Goal: Navigation & Orientation: Understand site structure

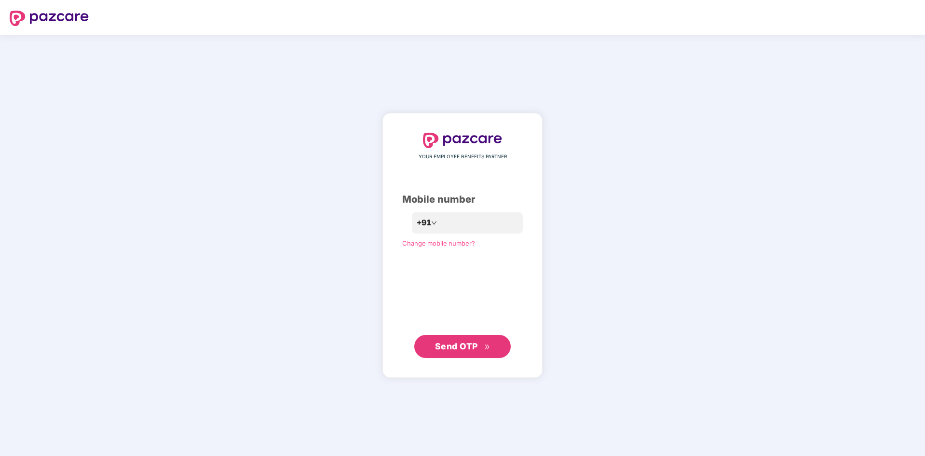
drag, startPoint x: 230, startPoint y: 188, endPoint x: 188, endPoint y: 31, distance: 161.9
click at [230, 177] on div "**********" at bounding box center [462, 245] width 925 height 421
click at [464, 352] on span "Send OTP" at bounding box center [462, 347] width 55 height 14
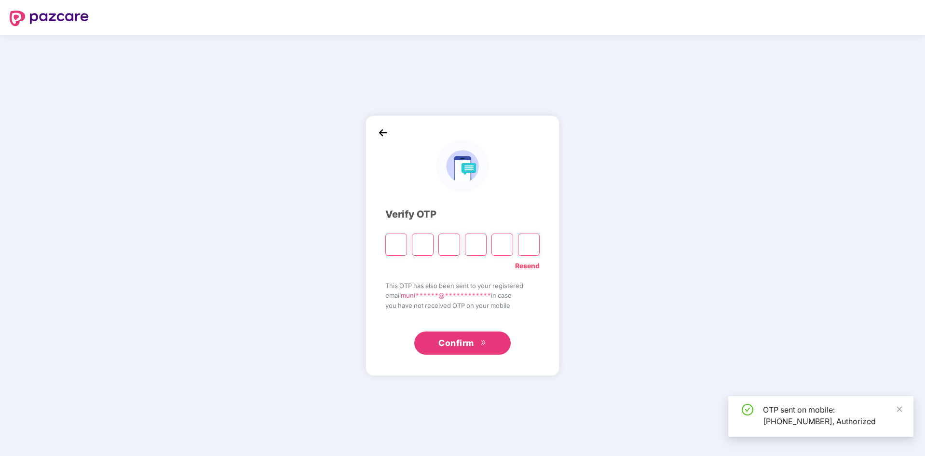
click at [389, 250] on input "Please enter verification code. Digit 1" at bounding box center [397, 245] width 22 height 22
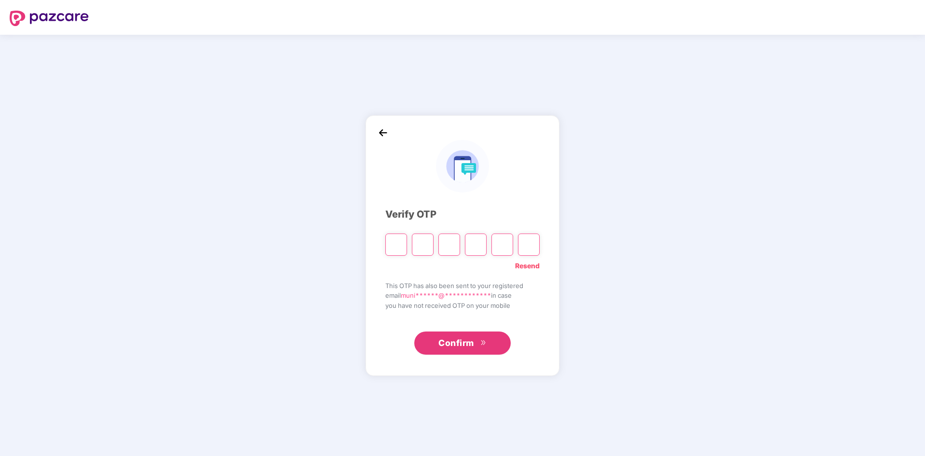
click at [397, 244] on input "Please enter verification code. Digit 1" at bounding box center [397, 245] width 22 height 22
type input "*"
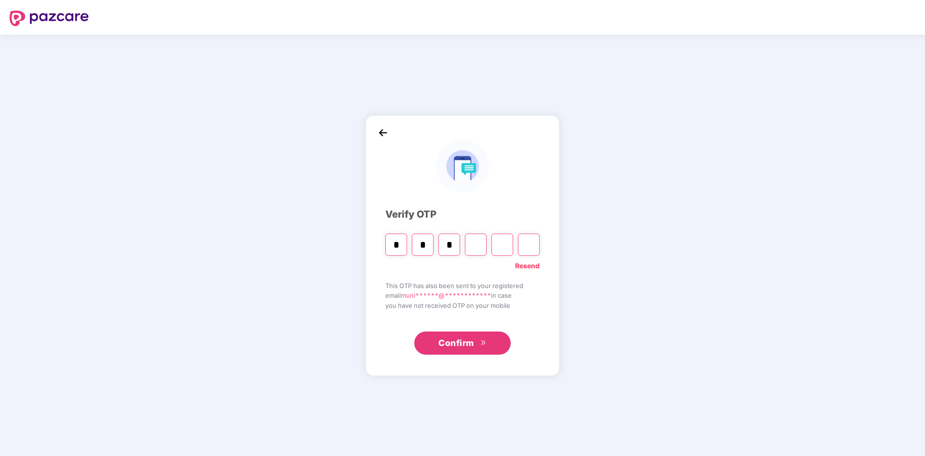
type input "*"
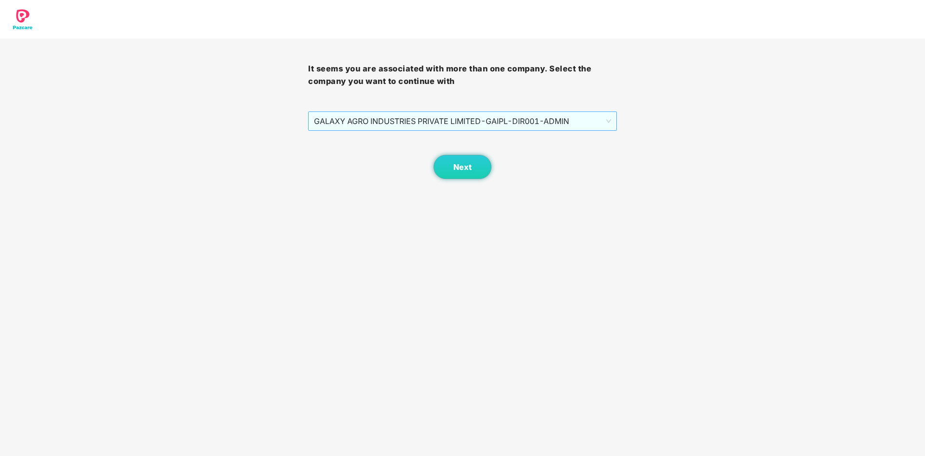
click at [514, 118] on span "GALAXY AGRO INDUSTRIES PRIVATE LIMITED - GAIPL-DIR001 - ADMIN" at bounding box center [462, 121] width 297 height 18
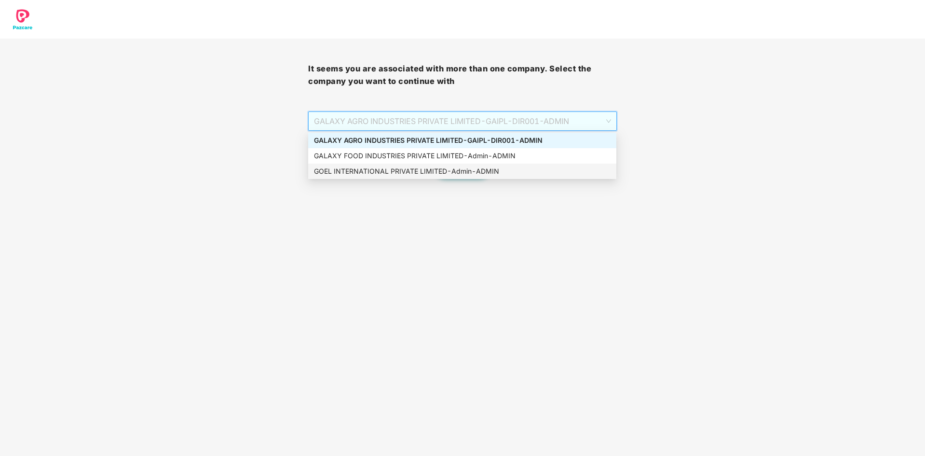
click at [485, 169] on div "GOEL INTERNATIONAL PRIVATE LIMITED - Admin - ADMIN" at bounding box center [462, 171] width 297 height 11
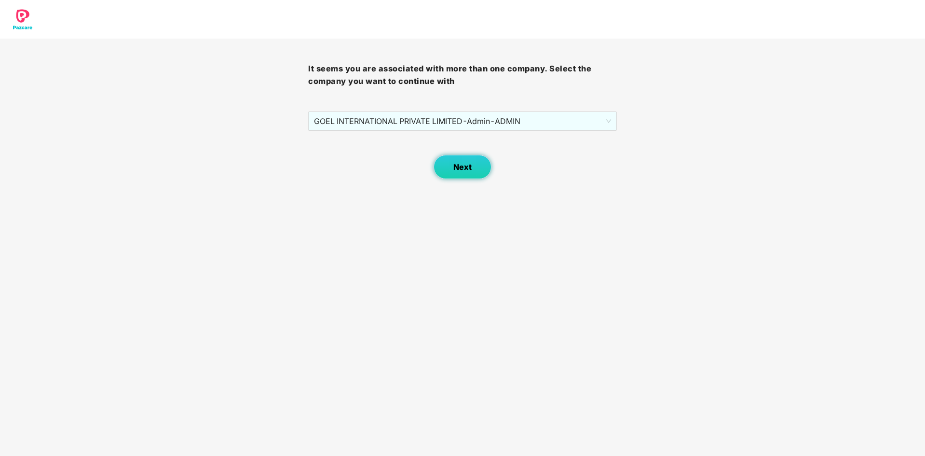
click at [464, 168] on span "Next" at bounding box center [463, 167] width 18 height 9
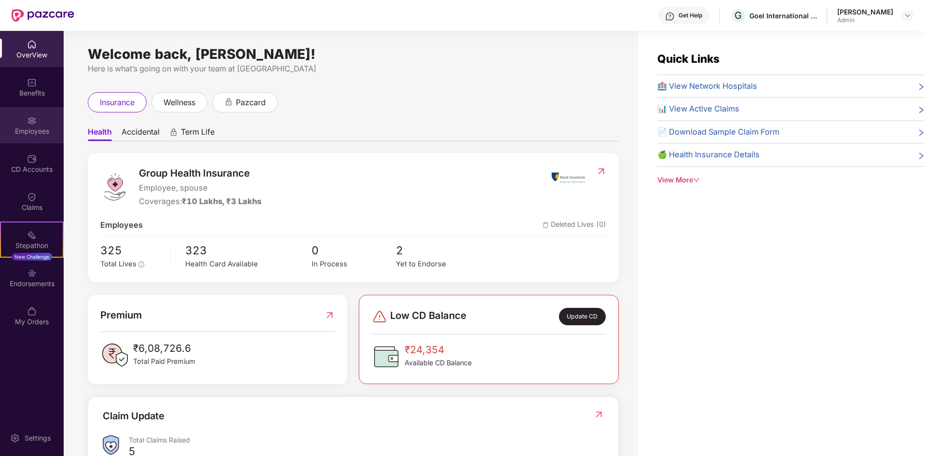
click at [43, 119] on div "Employees" at bounding box center [32, 125] width 64 height 36
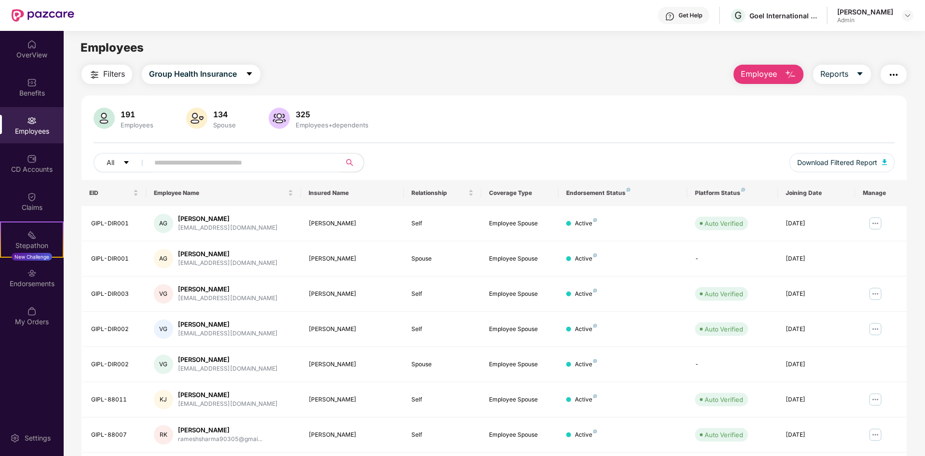
click at [219, 161] on input "text" at bounding box center [240, 162] width 173 height 14
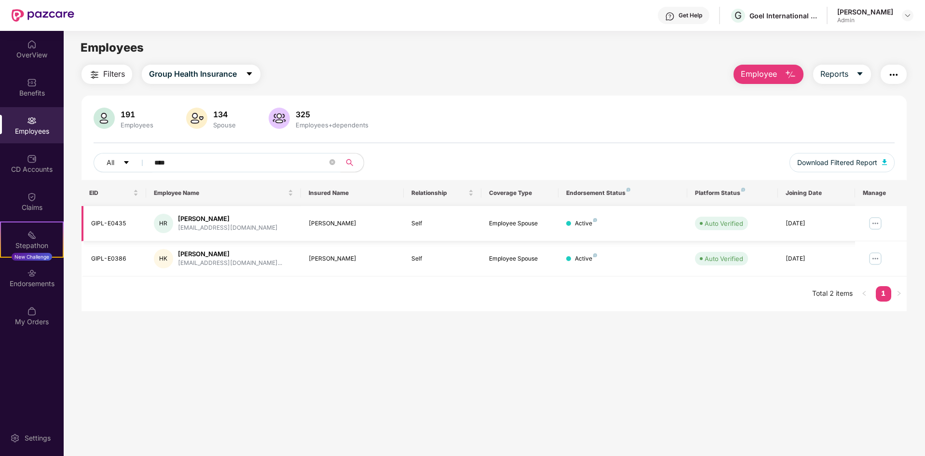
type input "****"
click at [870, 225] on img at bounding box center [875, 223] width 15 height 15
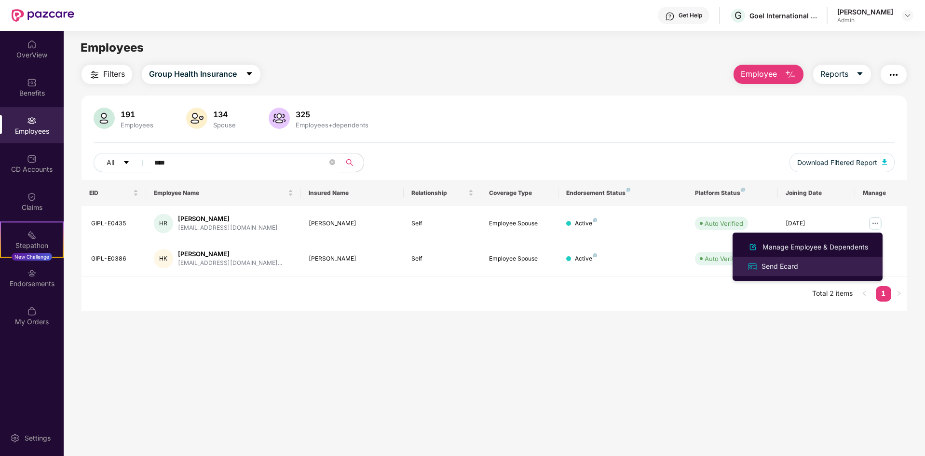
click at [787, 260] on li "Send Ecard" at bounding box center [808, 266] width 150 height 19
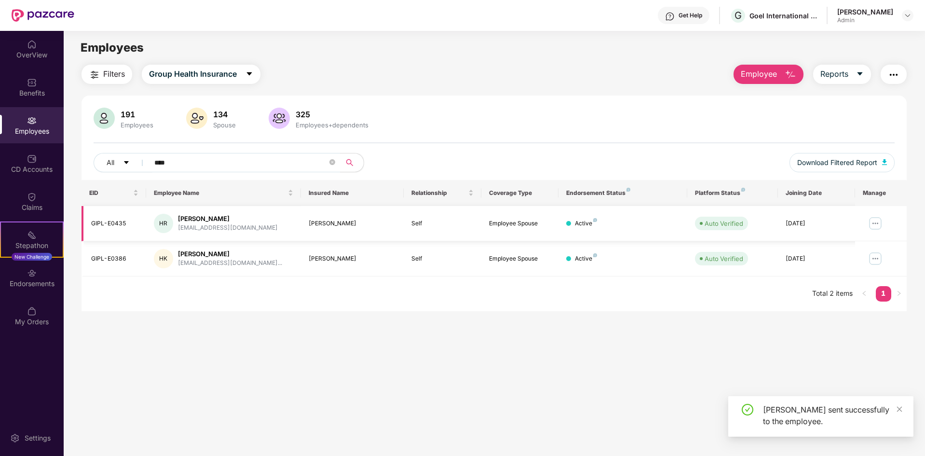
click at [869, 221] on img at bounding box center [875, 223] width 15 height 15
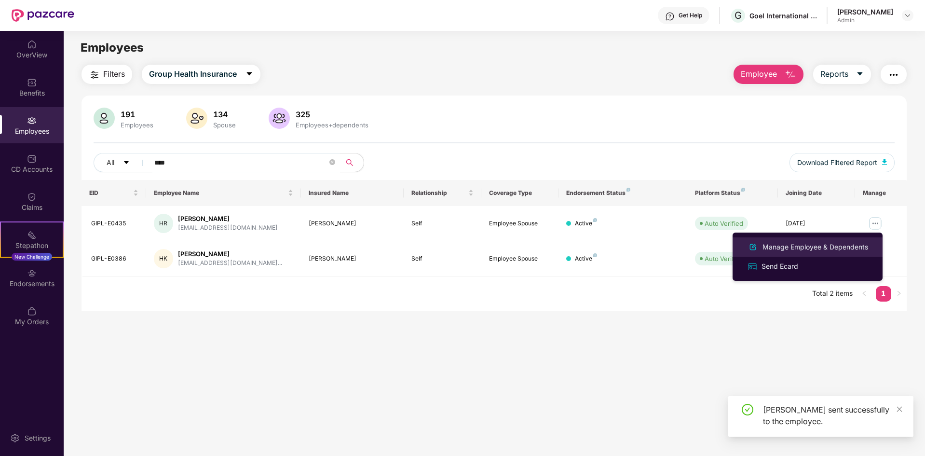
click at [798, 248] on div "Manage Employee & Dependents" at bounding box center [816, 247] width 110 height 11
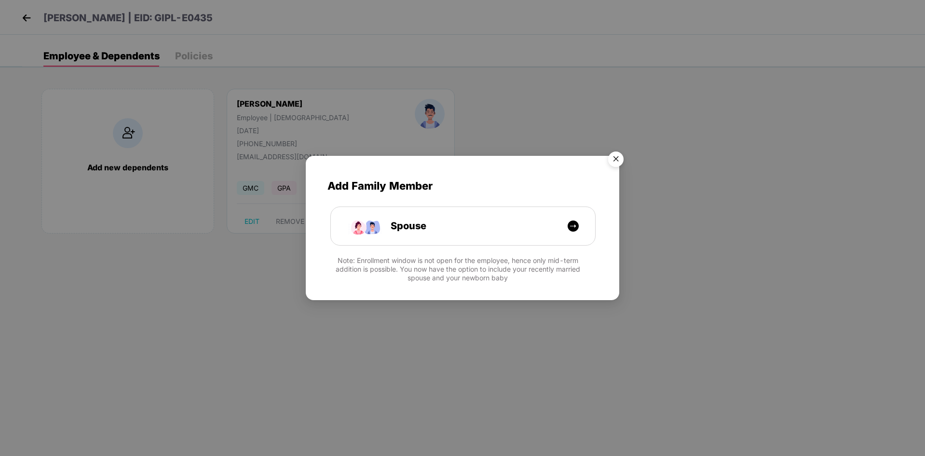
click at [615, 158] on img "Close" at bounding box center [616, 160] width 27 height 27
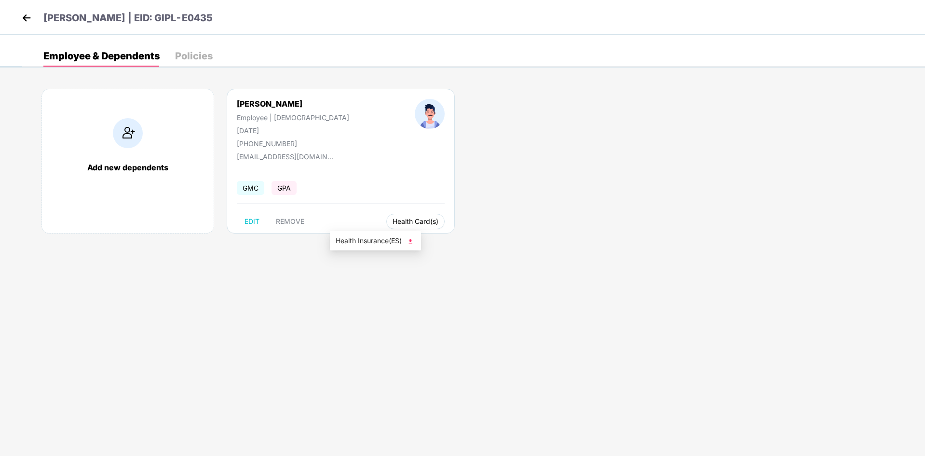
click at [393, 220] on span "Health Card(s)" at bounding box center [416, 221] width 46 height 5
click at [388, 244] on span "Health Insurance(ES)" at bounding box center [376, 240] width 80 height 11
click at [492, 233] on div "Add new dependents [PERSON_NAME] Employee | [DEMOGRAPHIC_DATA] [DATE] [PHONE_NU…" at bounding box center [473, 165] width 903 height 183
click at [29, 17] on img at bounding box center [26, 18] width 14 height 14
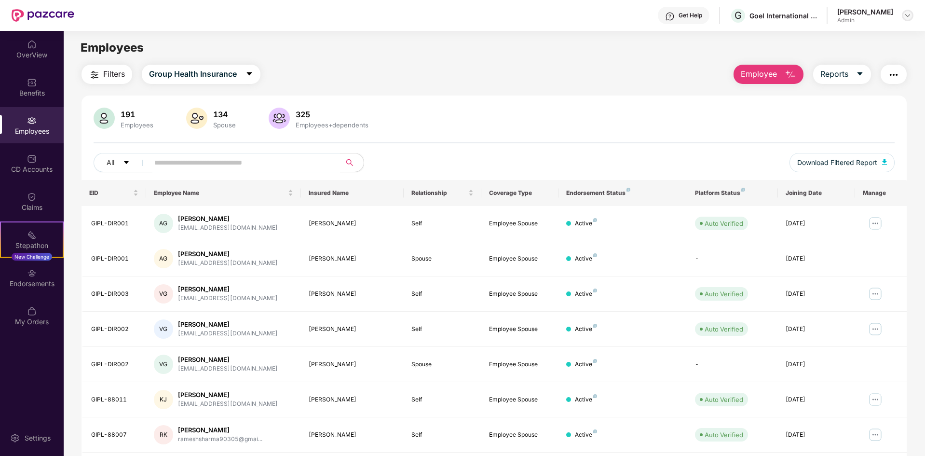
click at [905, 14] on img at bounding box center [908, 16] width 8 height 8
click at [840, 108] on div "Admin" at bounding box center [855, 111] width 56 height 8
click at [902, 17] on div at bounding box center [908, 16] width 12 height 12
click at [813, 102] on span "M" at bounding box center [815, 106] width 7 height 12
click at [906, 16] on img at bounding box center [908, 16] width 8 height 8
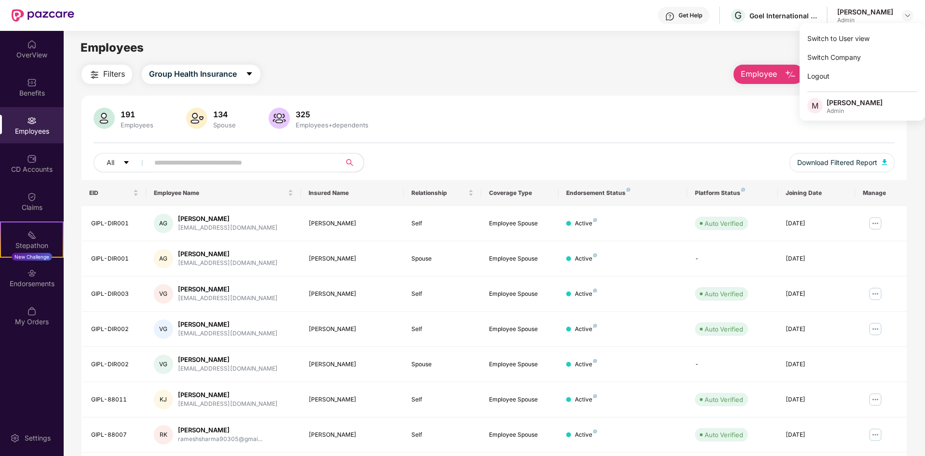
click at [710, 61] on main "Employees Filters Group Health Insurance Employee Reports 191 Employees 134 Spo…" at bounding box center [494, 259] width 861 height 456
drag, startPoint x: 29, startPoint y: 438, endPoint x: 207, endPoint y: 286, distance: 234.5
click at [32, 437] on div "Settings" at bounding box center [38, 438] width 32 height 10
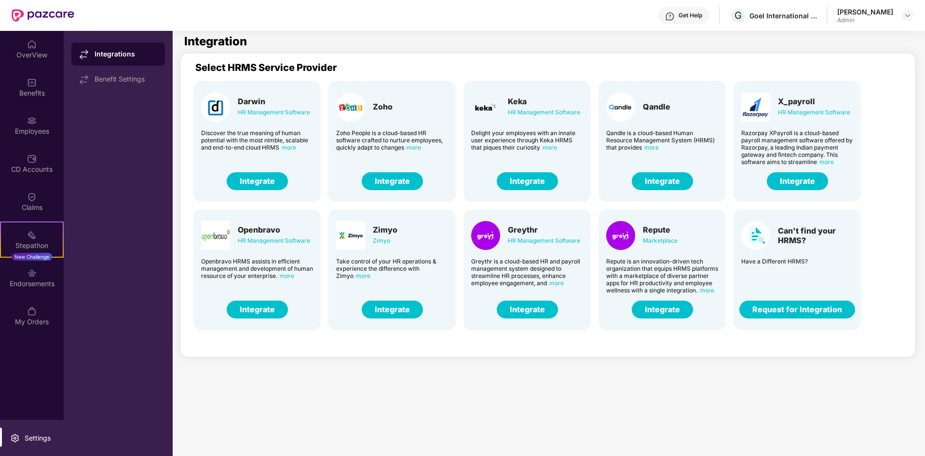
click at [448, 389] on section "Integration Select HRMS Service Provider Darwin HR Management Software Discover…" at bounding box center [540, 259] width 735 height 456
click at [26, 438] on div "Settings" at bounding box center [38, 438] width 32 height 10
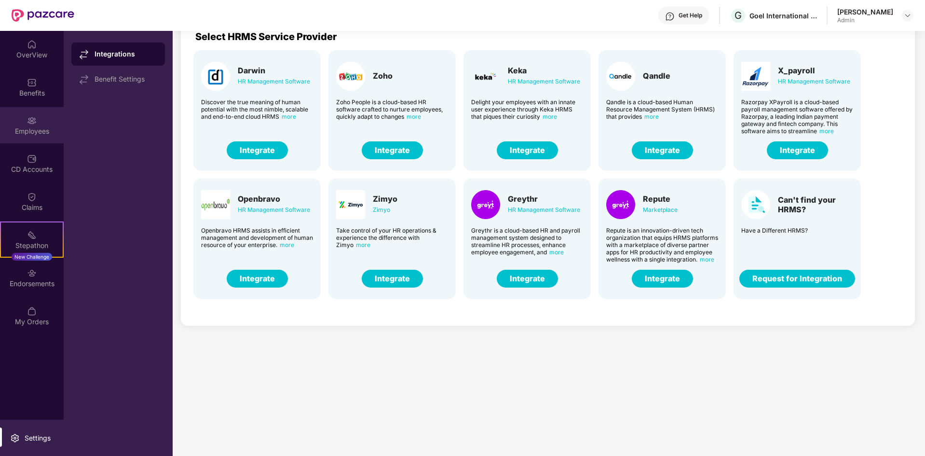
click at [28, 139] on div "Employees" at bounding box center [32, 125] width 64 height 36
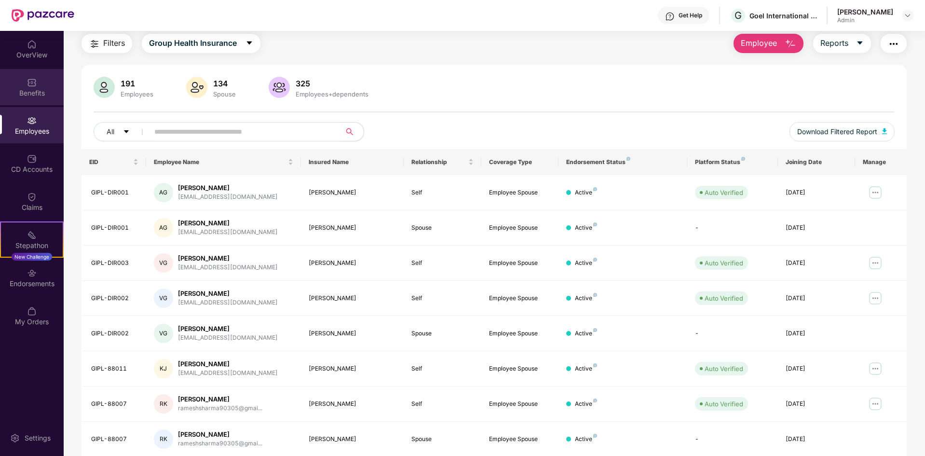
click at [29, 94] on div "Benefits" at bounding box center [32, 93] width 64 height 10
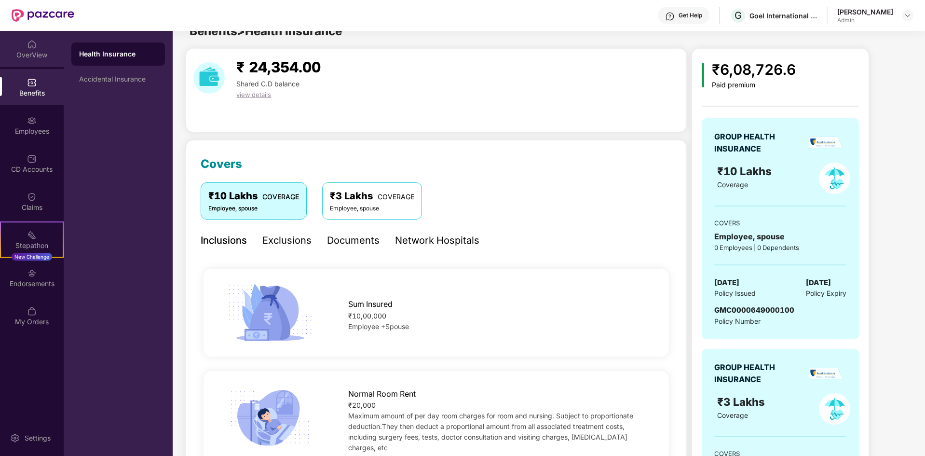
scroll to position [31, 0]
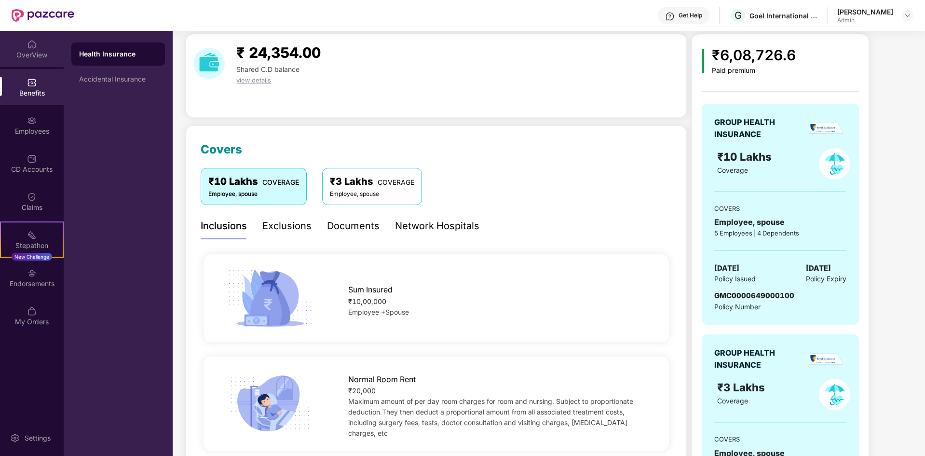
click at [26, 51] on div "OverView" at bounding box center [32, 55] width 64 height 10
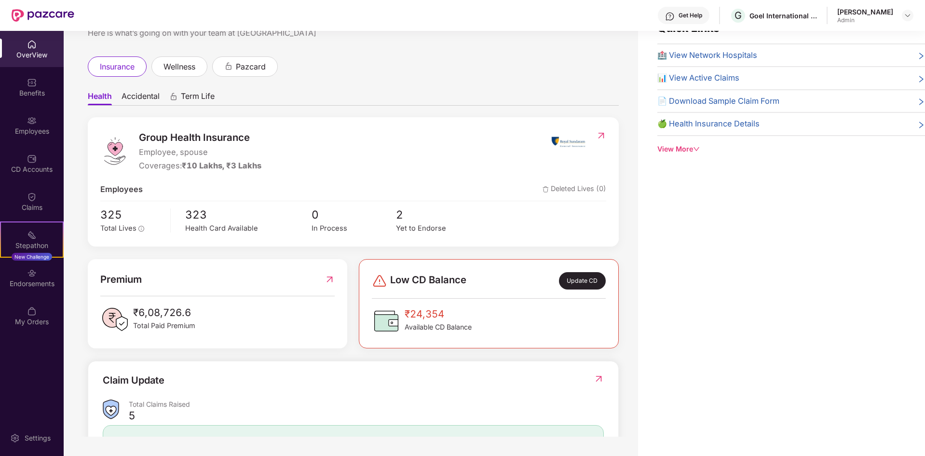
scroll to position [4, 0]
drag, startPoint x: 671, startPoint y: 145, endPoint x: 683, endPoint y: 156, distance: 16.0
click at [673, 145] on div "View More" at bounding box center [792, 149] width 268 height 11
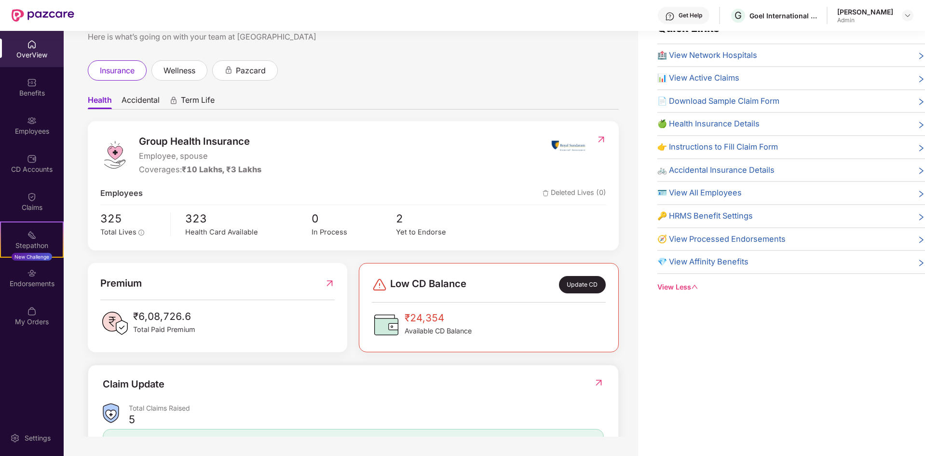
scroll to position [0, 0]
click at [40, 48] on div "OverView" at bounding box center [32, 49] width 64 height 36
click at [32, 364] on div "OverView Benefits Employees CD Accounts Claims Stepathon New Challenge Endorsem…" at bounding box center [32, 243] width 64 height 425
click at [28, 433] on div "Settings" at bounding box center [38, 438] width 32 height 10
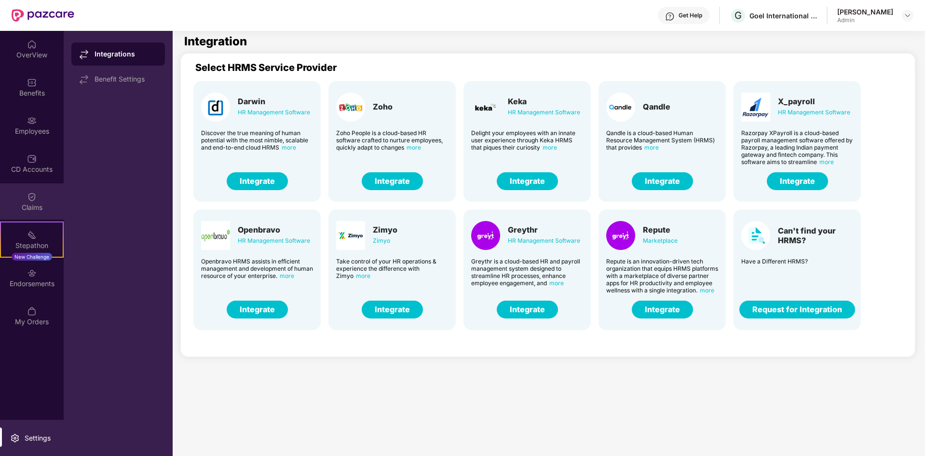
click at [41, 203] on div "Claims" at bounding box center [32, 208] width 64 height 10
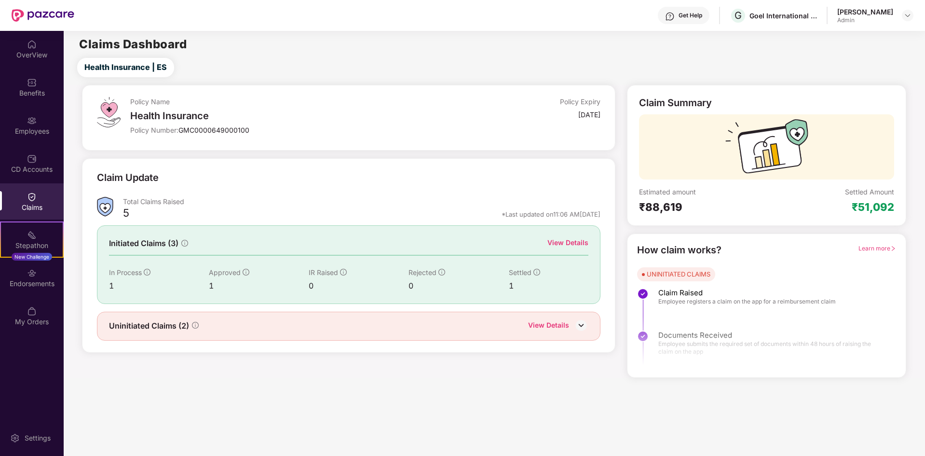
click at [66, 141] on div "Policy Name Health Insurance Policy Number: GMC0000649000100 Policy Expiry 11 J…" at bounding box center [494, 231] width 873 height 293
click at [21, 164] on div "CD Accounts" at bounding box center [32, 163] width 64 height 36
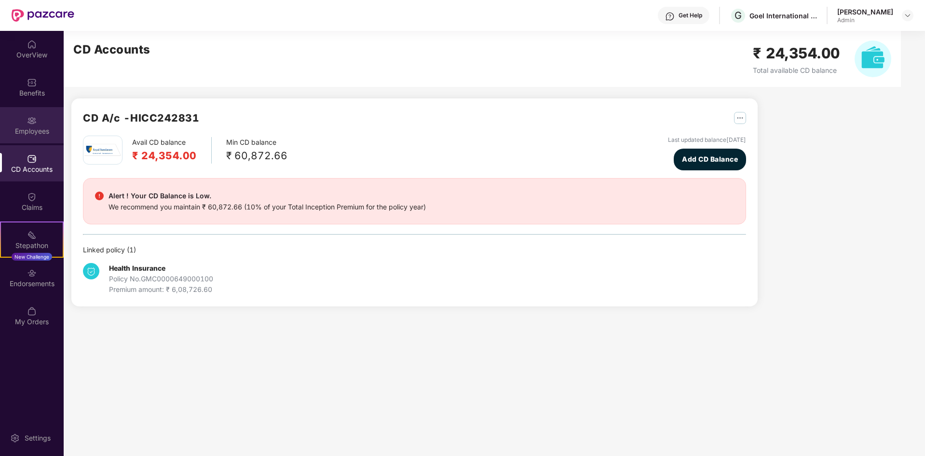
click at [34, 128] on div "Employees" at bounding box center [32, 131] width 64 height 10
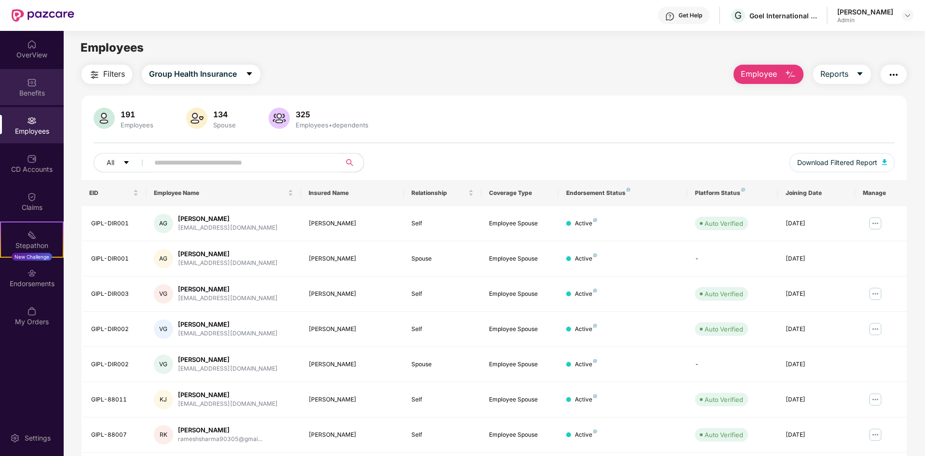
click at [26, 102] on div "Benefits" at bounding box center [32, 87] width 64 height 36
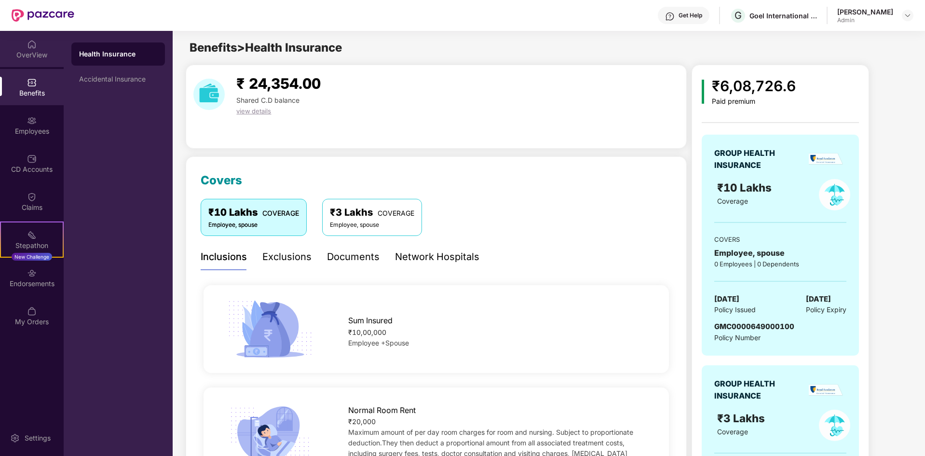
click at [27, 57] on div "OverView" at bounding box center [32, 55] width 64 height 10
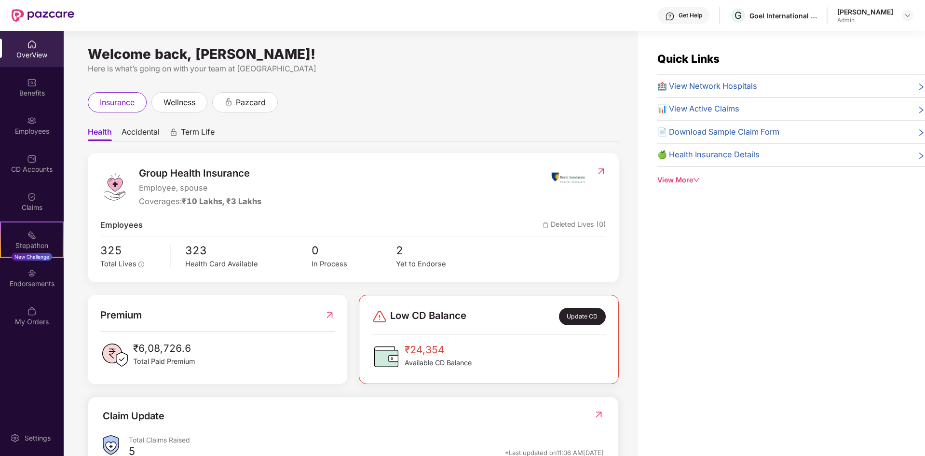
click at [717, 335] on div "Quick Links 🏥 View Network Hospitals 📊 View Active Claims 📄 Download Sample Cla…" at bounding box center [781, 259] width 287 height 456
